Goal: Transaction & Acquisition: Obtain resource

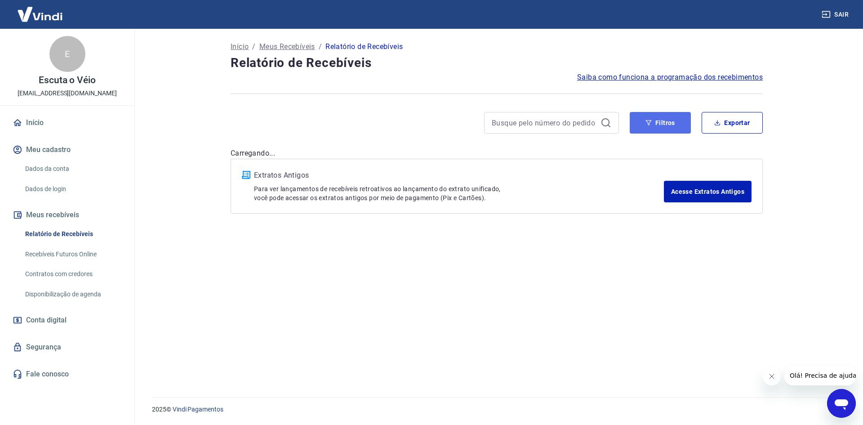
click at [666, 117] on button "Filtros" at bounding box center [660, 123] width 61 height 22
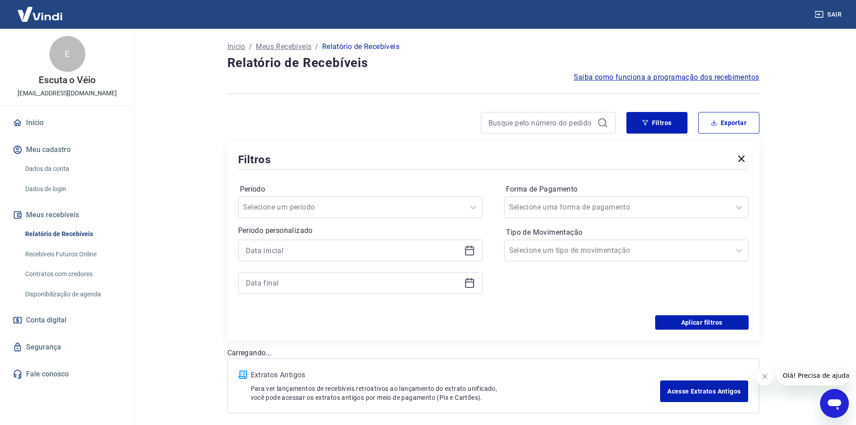
click at [467, 248] on icon at bounding box center [469, 250] width 11 height 11
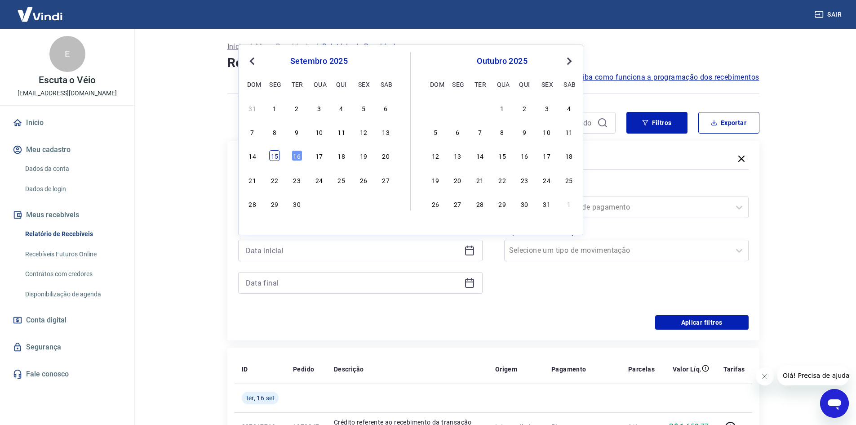
click at [278, 155] on div "15" at bounding box center [274, 155] width 11 height 11
type input "[DATE]"
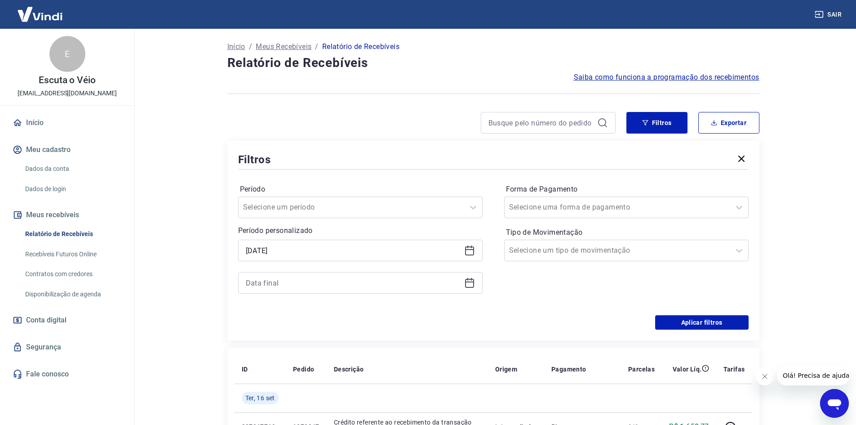
click at [472, 285] on icon at bounding box center [469, 282] width 11 height 11
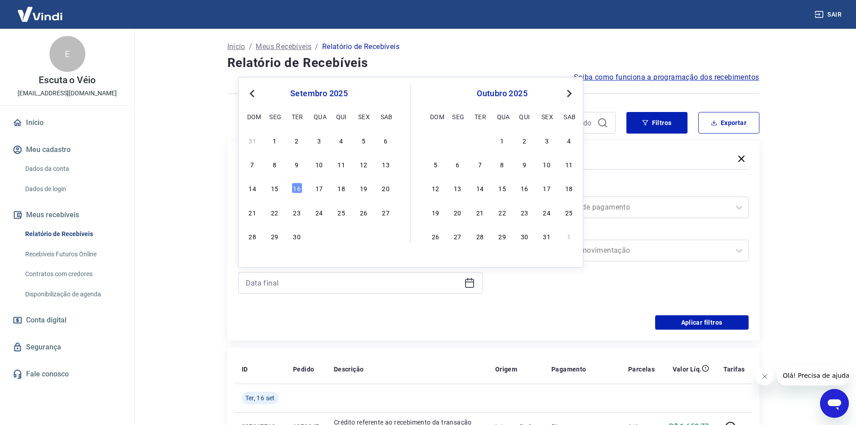
click at [267, 189] on div "14 15 16 17 18 19 20" at bounding box center [319, 188] width 147 height 13
click at [276, 190] on div "15" at bounding box center [274, 188] width 11 height 11
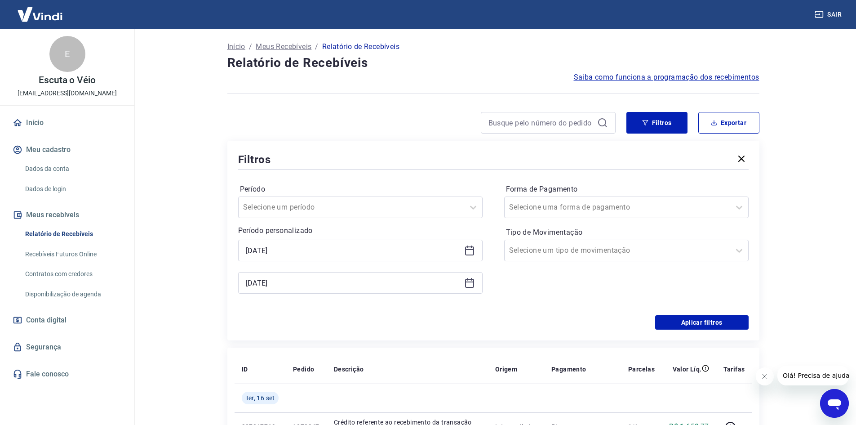
type input "[DATE]"
click at [673, 322] on button "Aplicar filtros" at bounding box center [702, 322] width 94 height 14
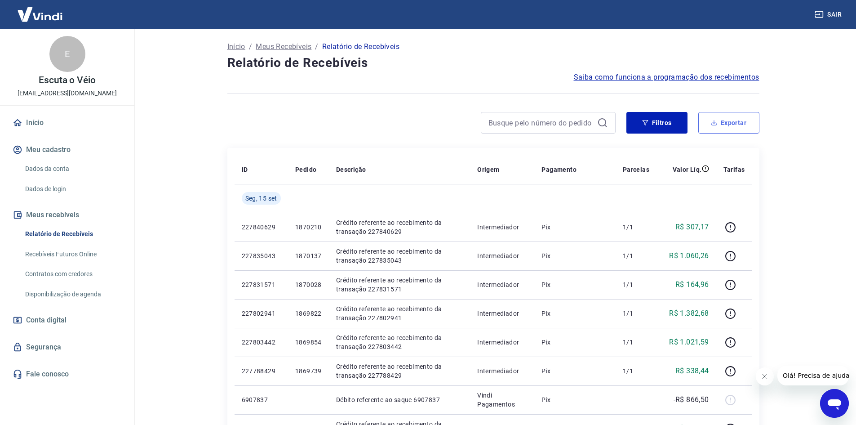
click at [742, 126] on button "Exportar" at bounding box center [729, 123] width 61 height 22
type input "[DATE]"
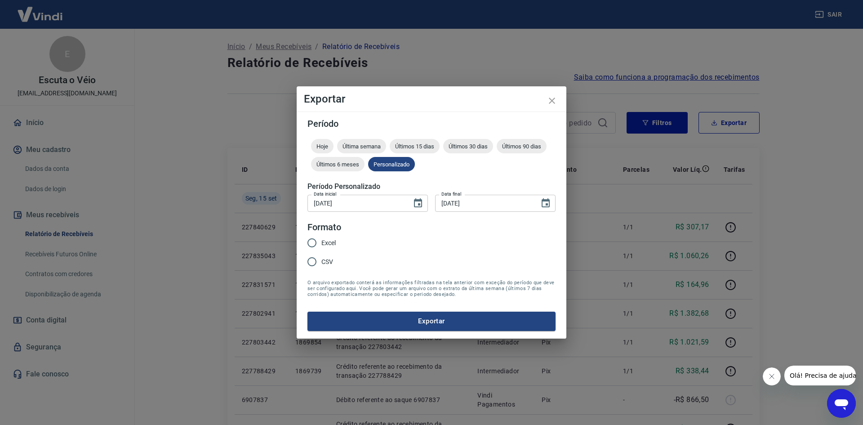
click at [325, 244] on span "Excel" at bounding box center [328, 242] width 14 height 9
click at [321, 244] on input "Excel" at bounding box center [312, 242] width 19 height 19
radio input "true"
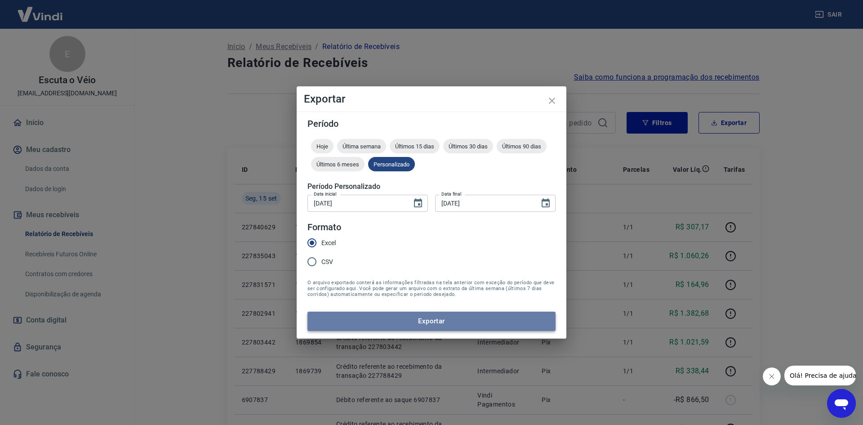
click at [333, 319] on button "Exportar" at bounding box center [432, 321] width 248 height 19
